Goal: Find specific page/section: Find specific page/section

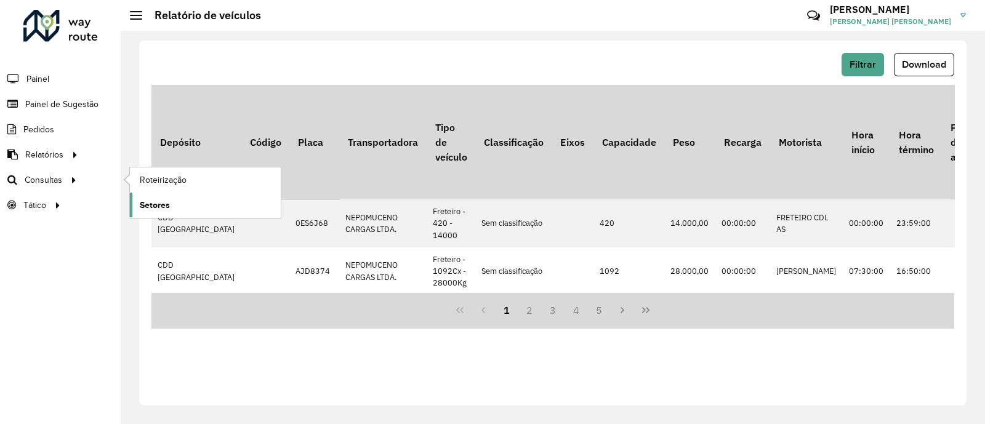
click at [165, 209] on span "Setores" at bounding box center [155, 205] width 30 height 13
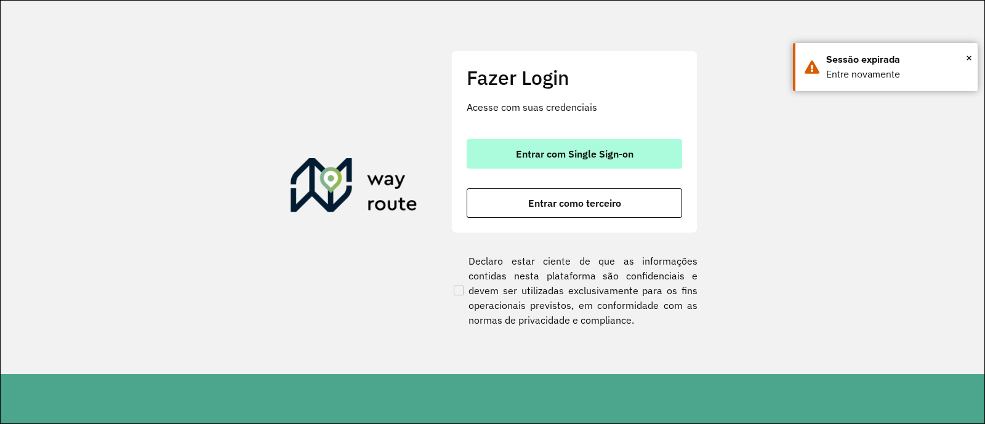
click at [607, 150] on span "Entrar com Single Sign-on" at bounding box center [575, 154] width 118 height 10
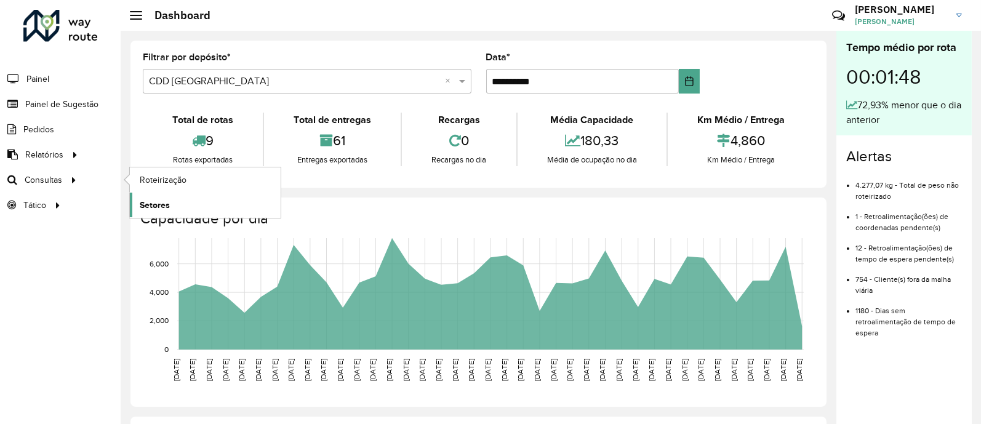
click at [170, 210] on link "Setores" at bounding box center [205, 205] width 151 height 25
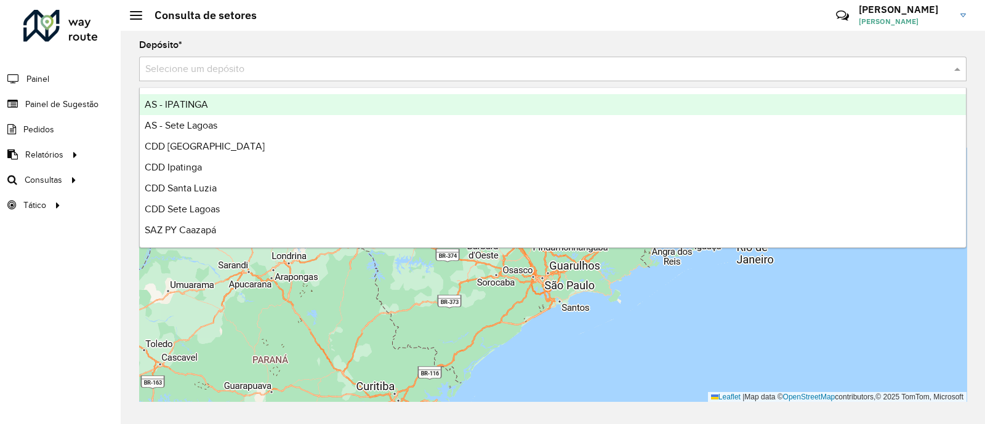
click at [412, 66] on input "text" at bounding box center [540, 69] width 790 height 15
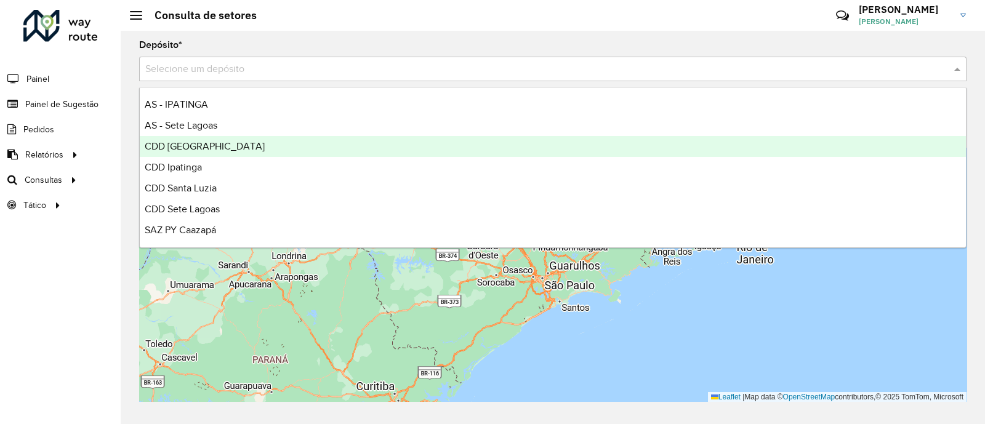
click at [338, 140] on div "CDD [GEOGRAPHIC_DATA]" at bounding box center [553, 146] width 826 height 21
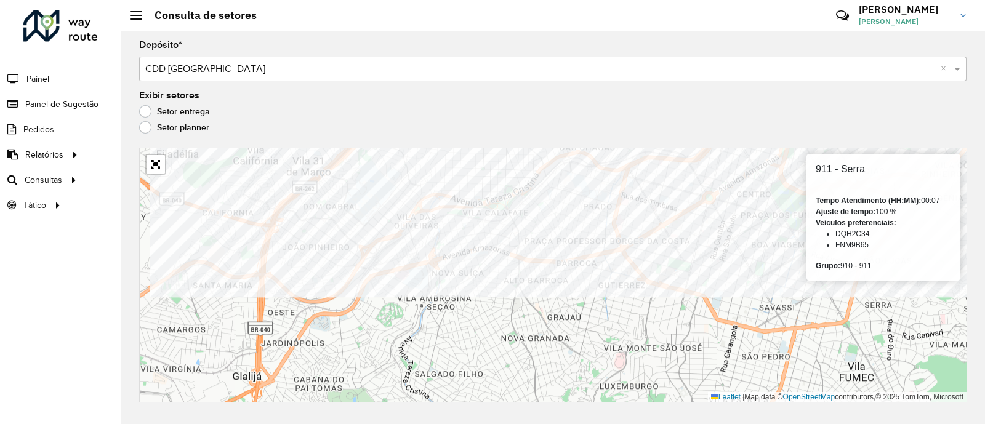
click at [283, 98] on formly-group "Depósito * Selecione um depósito × CDD Belo Horizonte × Exibir setores Setor en…" at bounding box center [552, 221] width 827 height 361
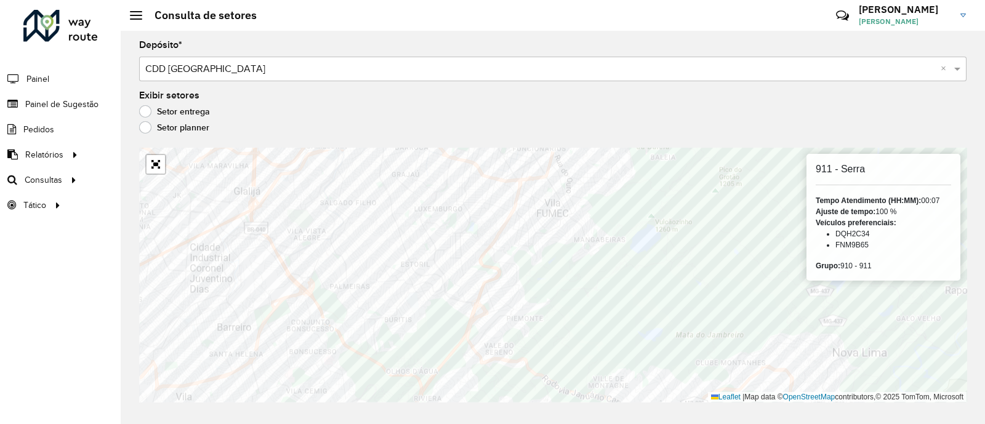
click at [552, 217] on hb-app "Aguarde... Pop-up bloqueado! Seu navegador bloqueou automáticamente a abertura …" at bounding box center [492, 212] width 985 height 424
